Goal: Answer question/provide support: Share knowledge or assist other users

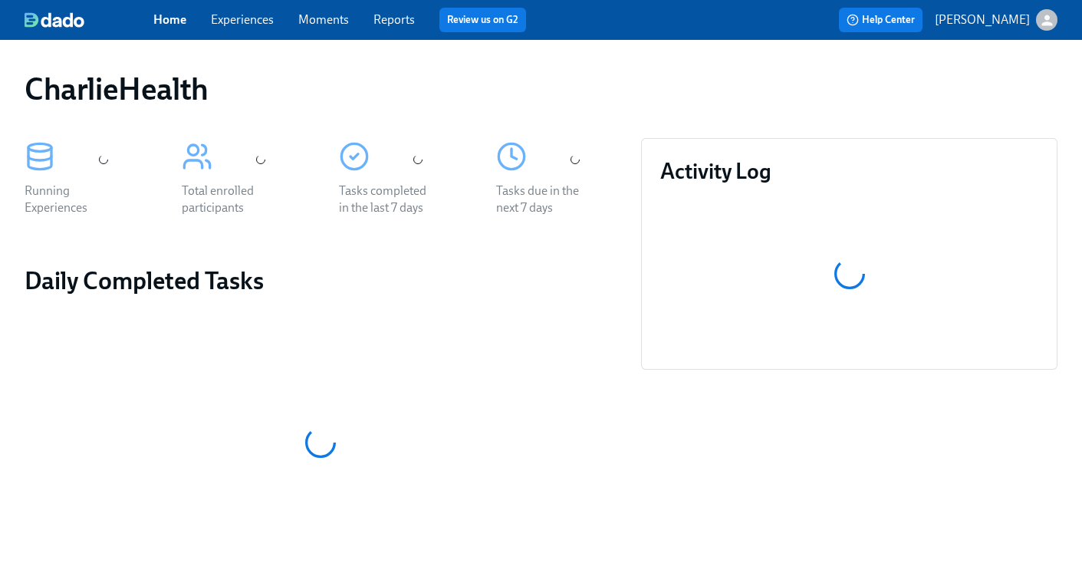
click at [240, 16] on link "Experiences" at bounding box center [242, 19] width 63 height 15
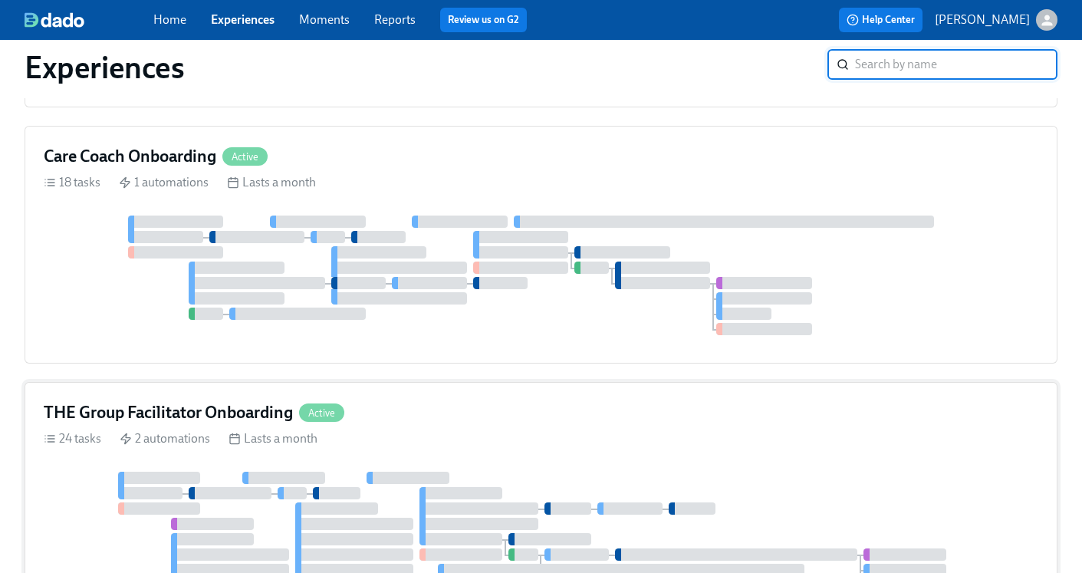
scroll to position [708, 0]
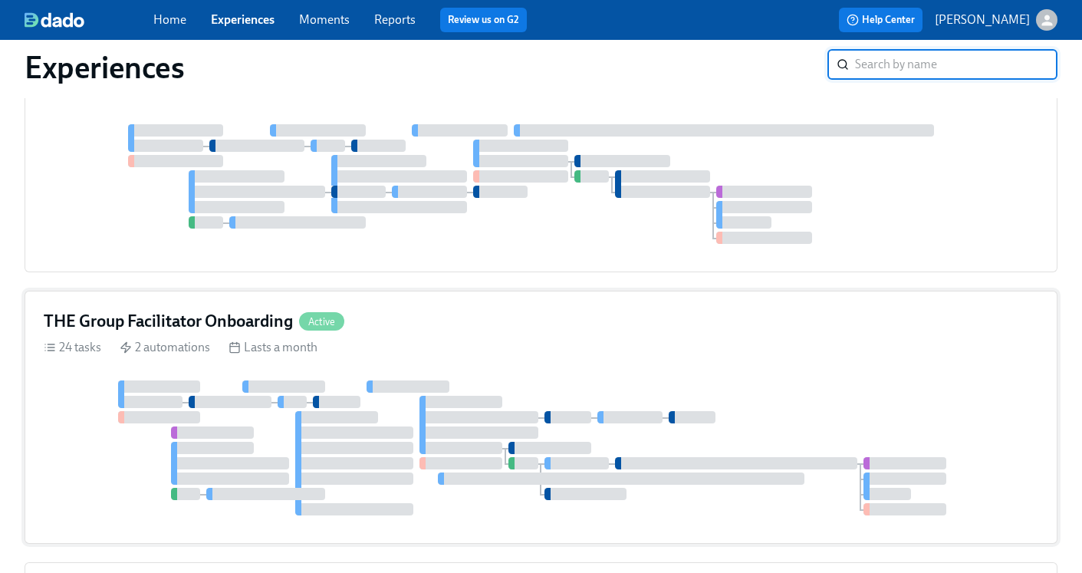
click at [153, 313] on h4 "THE Group Facilitator Onboarding" at bounding box center [168, 321] width 249 height 23
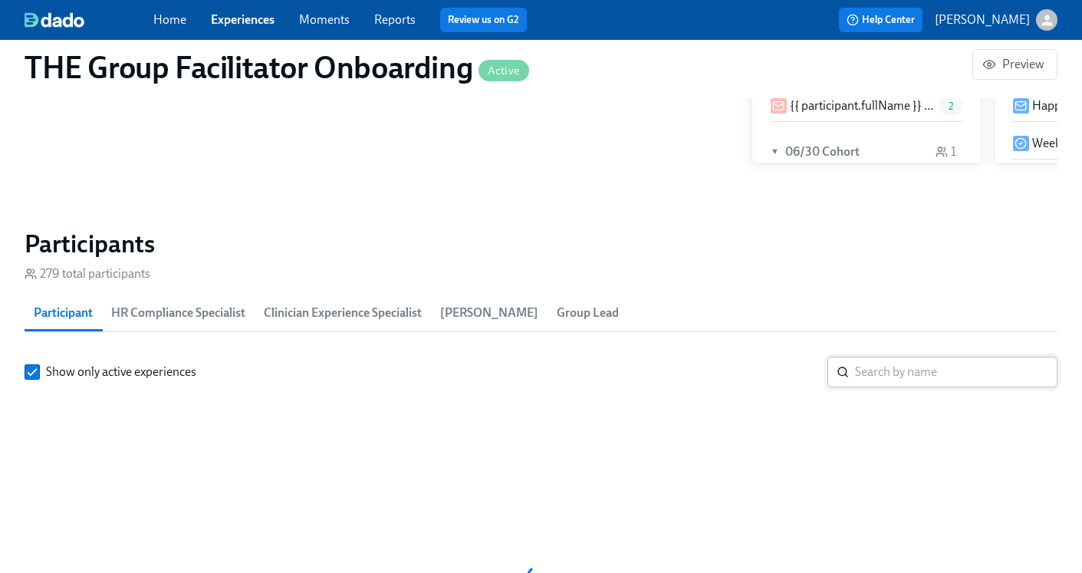
scroll to position [1188, 0]
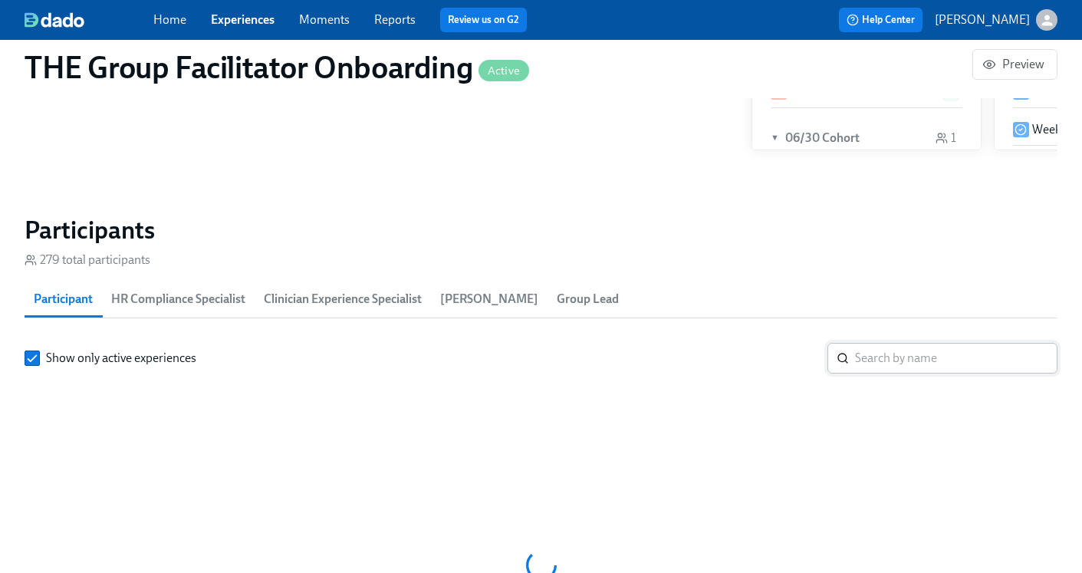
click at [877, 365] on input "search" at bounding box center [956, 358] width 202 height 31
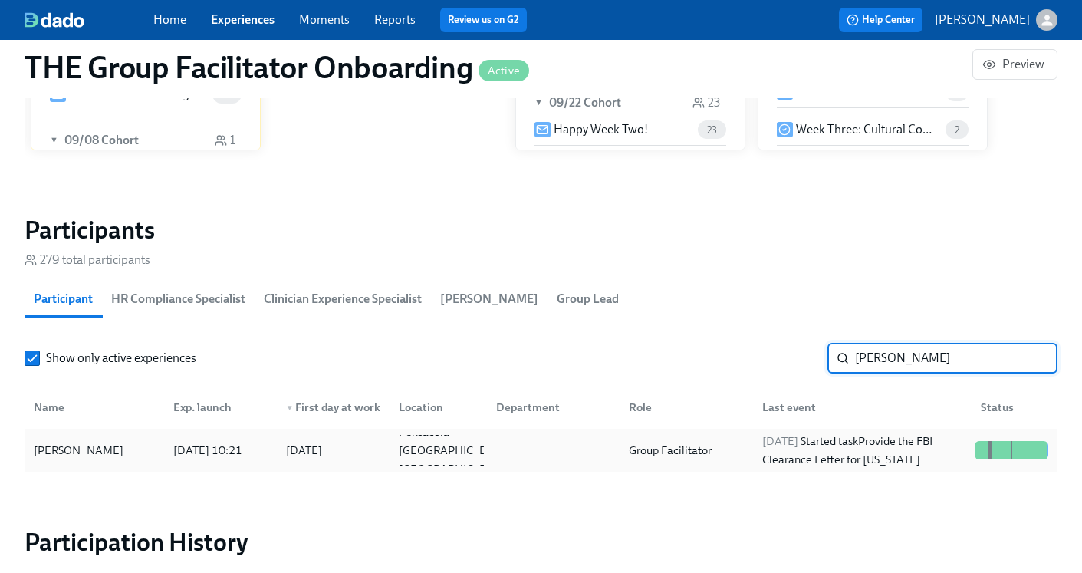
type input "[PERSON_NAME]"
click at [756, 452] on div "[DATE] Started task Provide the FBI Clearance Letter for [US_STATE]" at bounding box center [862, 450] width 212 height 37
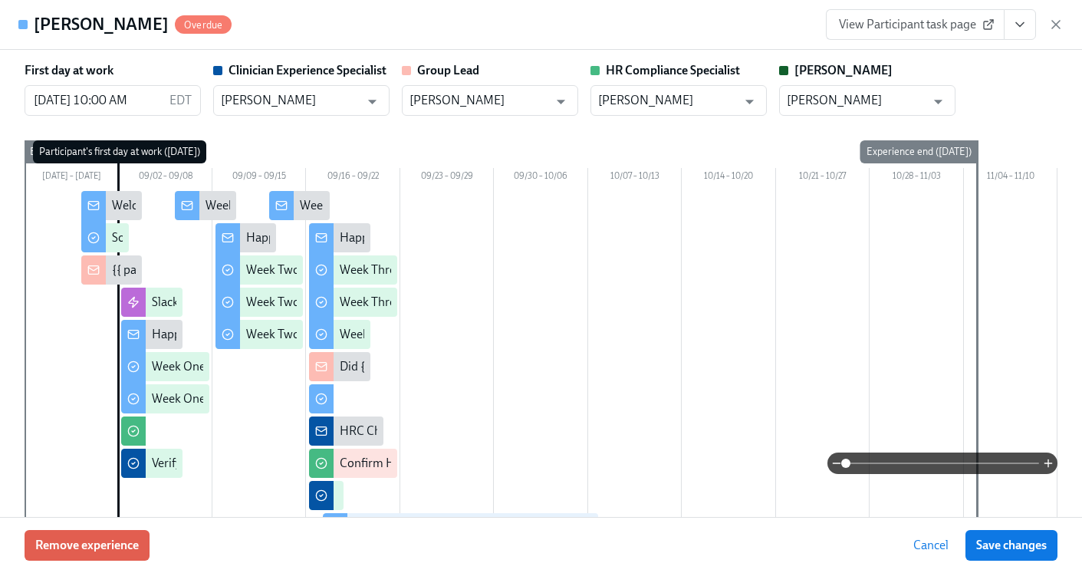
click at [1015, 31] on icon "View task page" at bounding box center [1019, 24] width 15 height 15
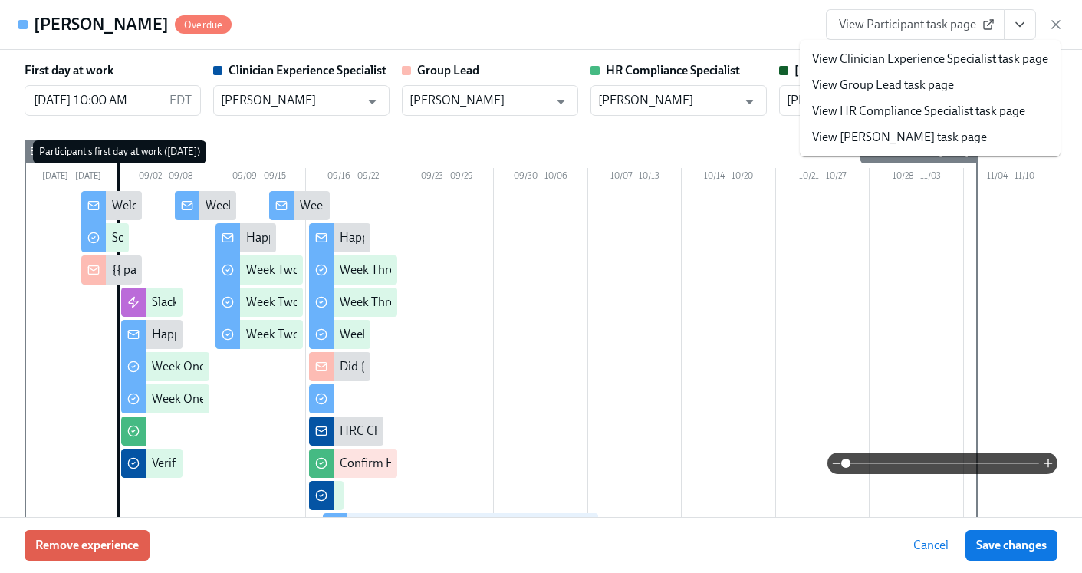
click at [959, 111] on link "View HR Compliance Specialist task page" at bounding box center [918, 111] width 213 height 17
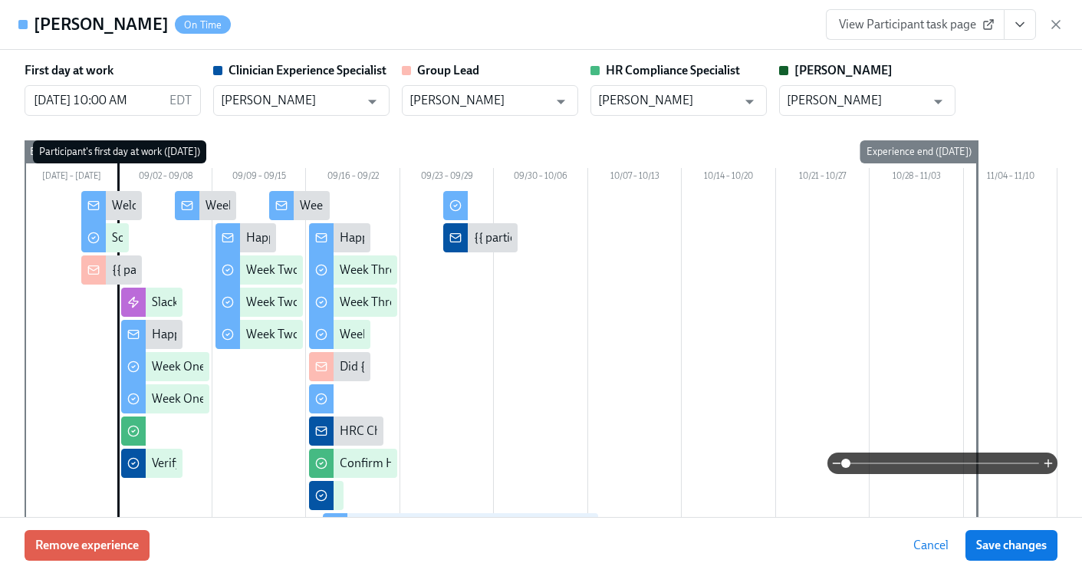
scroll to position [0, 21245]
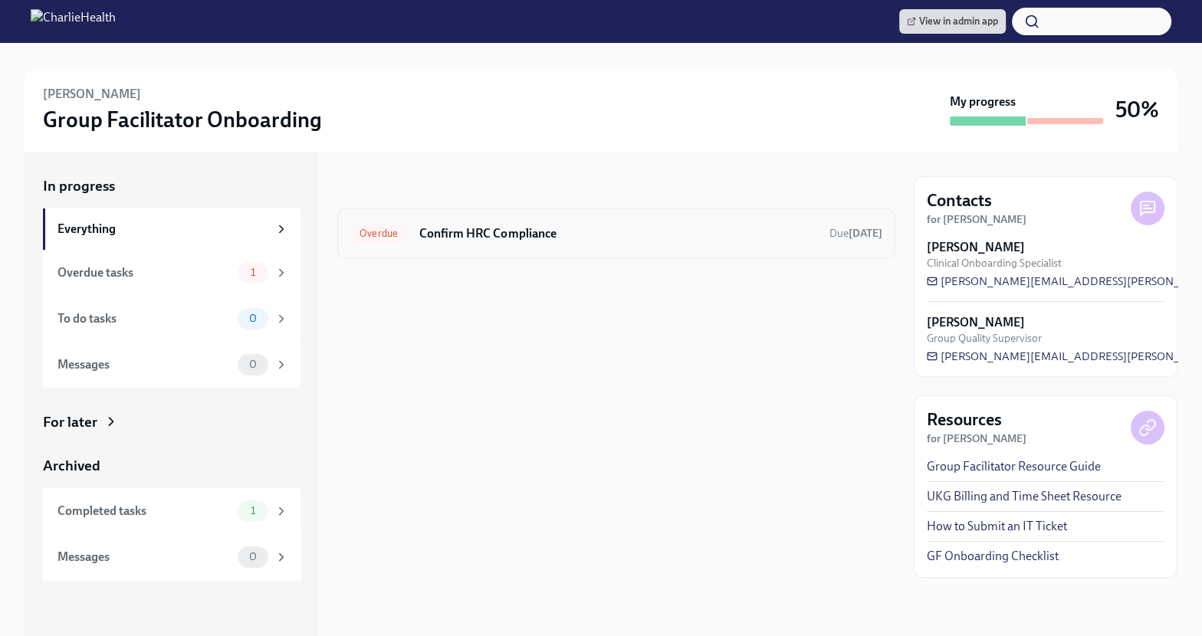
click at [652, 236] on h6 "Confirm HRC Compliance" at bounding box center [618, 233] width 398 height 17
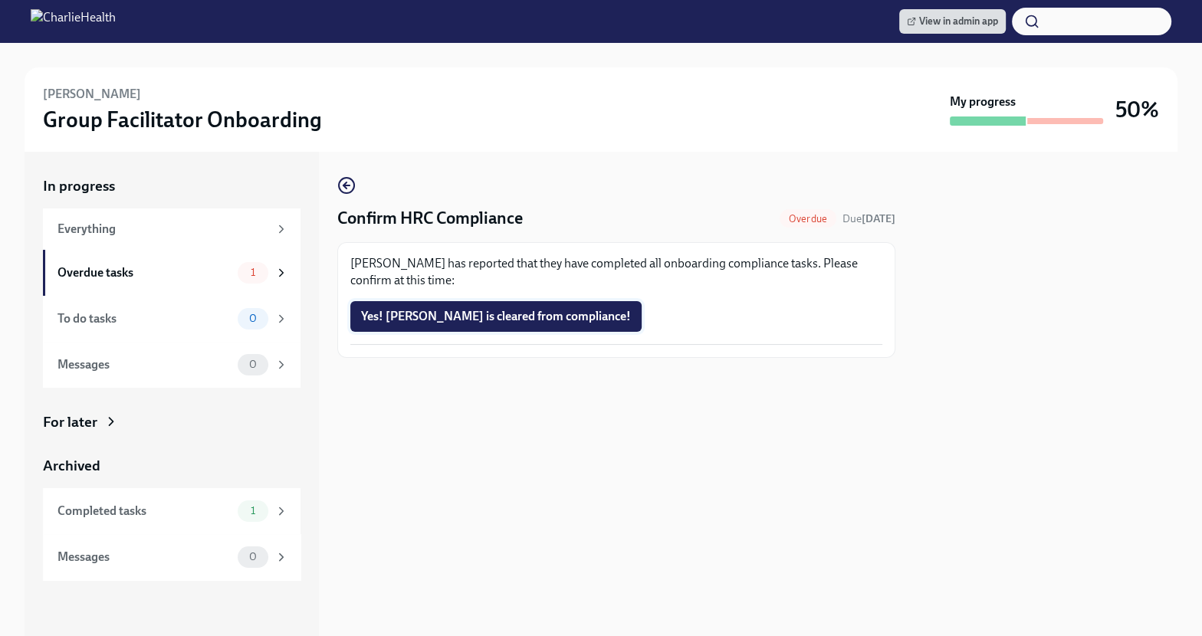
click at [455, 314] on span "Yes! [PERSON_NAME] is cleared from compliance!" at bounding box center [496, 316] width 270 height 15
